Goal: Contribute content: Add original content to the website for others to see

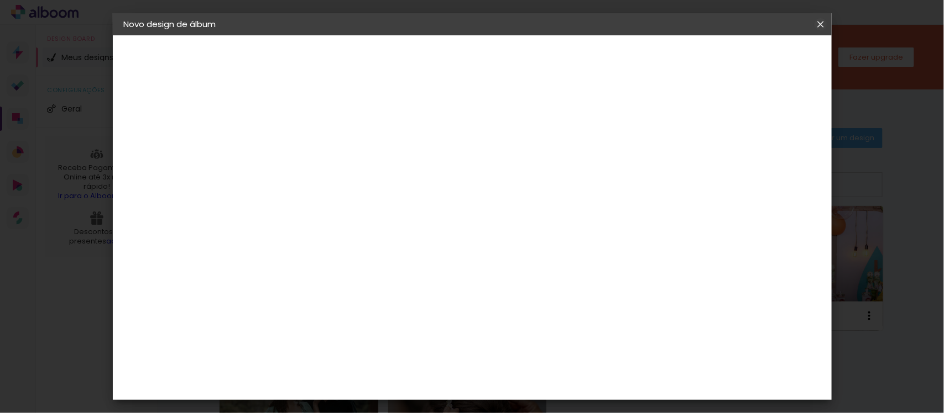
click at [0, 0] on paper-icon-button at bounding box center [0, 0] width 0 height 0
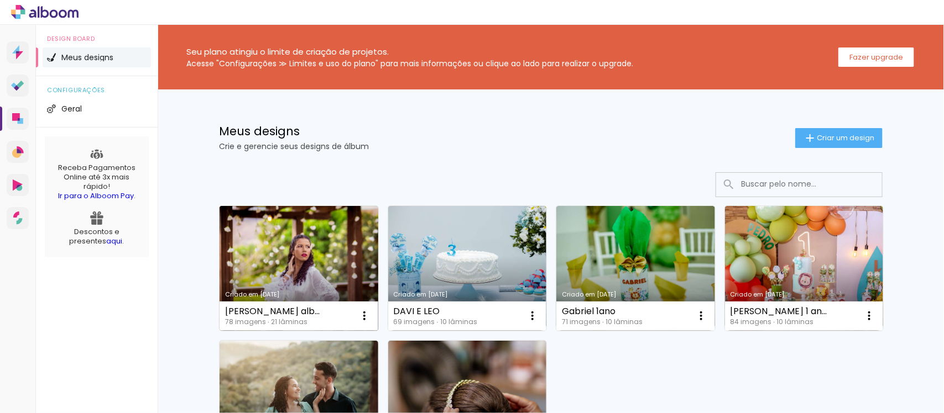
click at [316, 256] on link "Criado em [DATE]" at bounding box center [298, 268] width 159 height 125
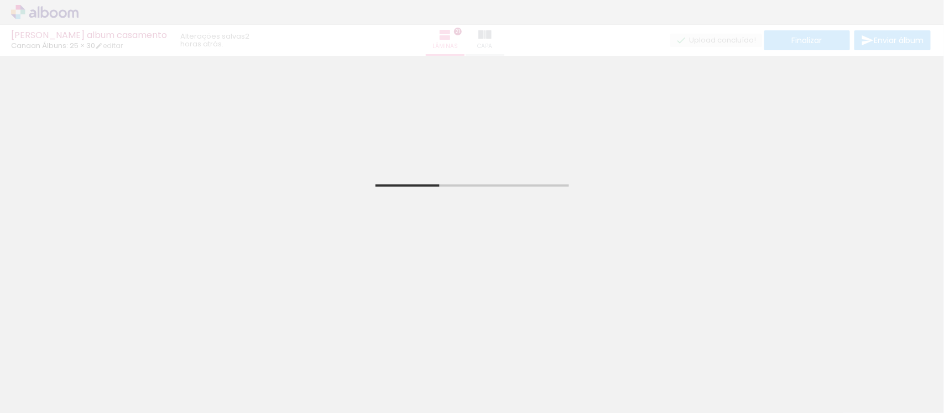
click at [46, 403] on span "Adicionar Fotos" at bounding box center [39, 398] width 33 height 12
click at [0, 0] on input "file" at bounding box center [0, 0] width 0 height 0
